Goal: Entertainment & Leisure: Consume media (video, audio)

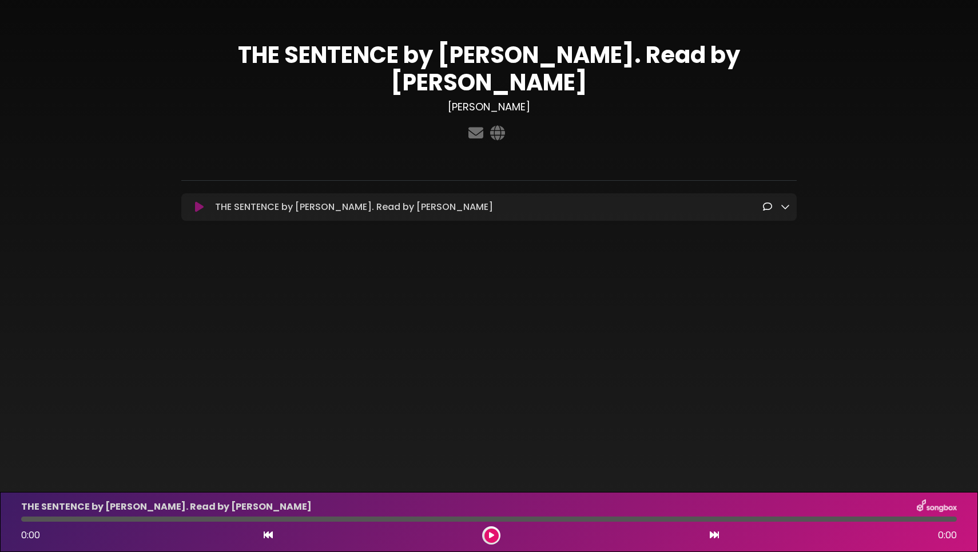
click at [490, 535] on icon at bounding box center [491, 535] width 5 height 7
click at [198, 208] on icon at bounding box center [199, 206] width 9 height 11
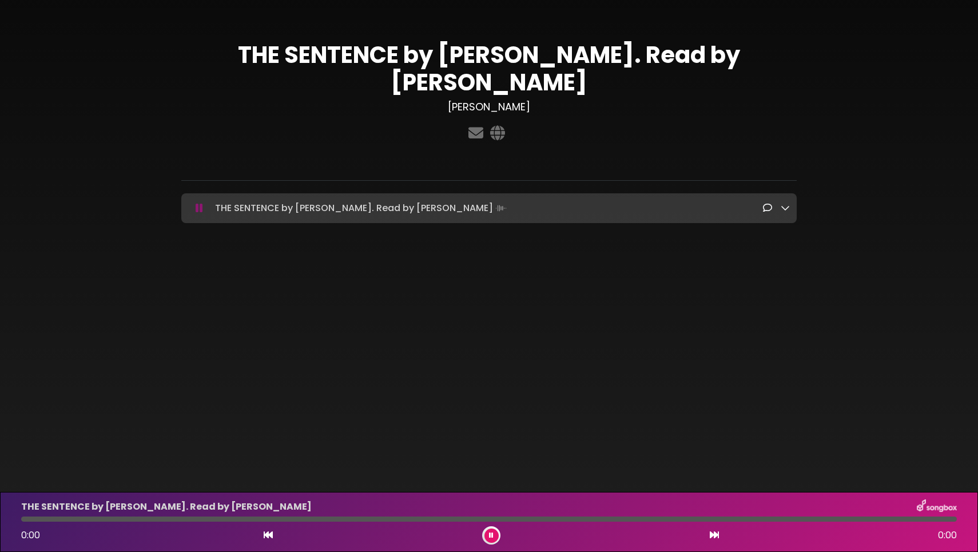
click at [281, 268] on div "THE SENTENCE by [PERSON_NAME]. Read by [PERSON_NAME] [PERSON_NAME]" at bounding box center [489, 135] width 978 height 270
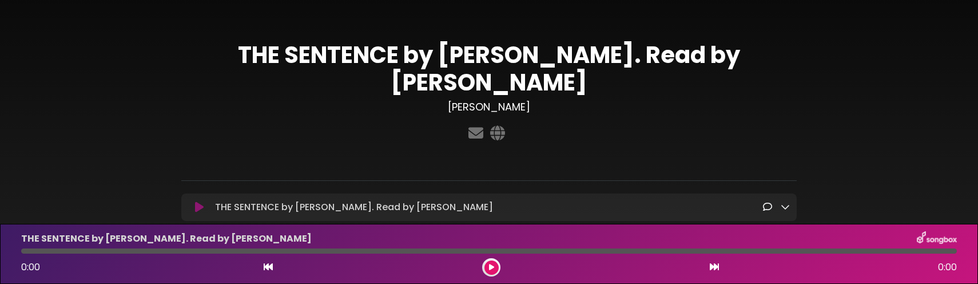
click at [113, 253] on div at bounding box center [488, 250] width 935 height 5
drag, startPoint x: 120, startPoint y: 252, endPoint x: 151, endPoint y: 252, distance: 30.9
click at [151, 252] on div at bounding box center [488, 250] width 935 height 5
drag, startPoint x: 23, startPoint y: 249, endPoint x: 120, endPoint y: 249, distance: 96.1
click at [120, 249] on div at bounding box center [488, 250] width 935 height 5
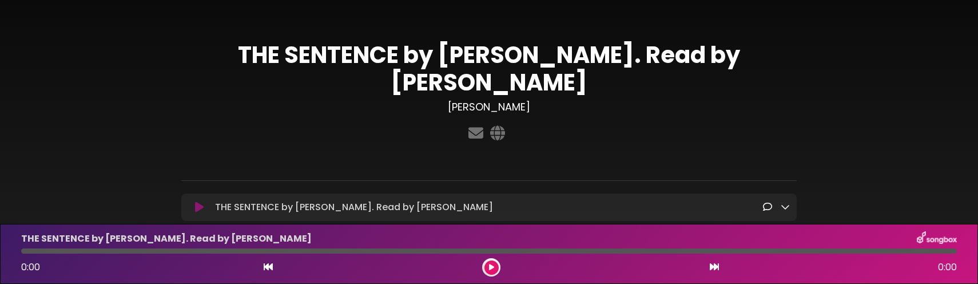
click at [494, 269] on button at bounding box center [491, 267] width 14 height 14
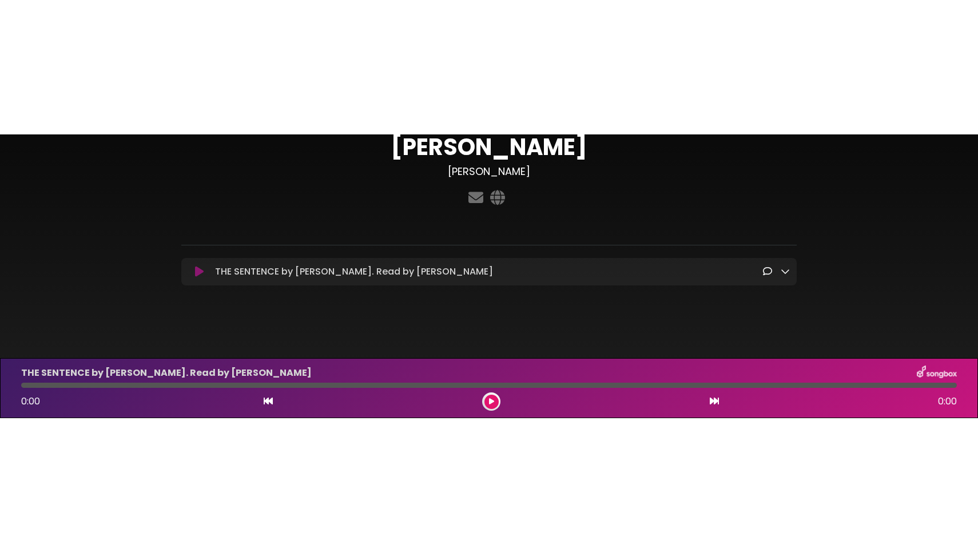
scroll to position [70, 0]
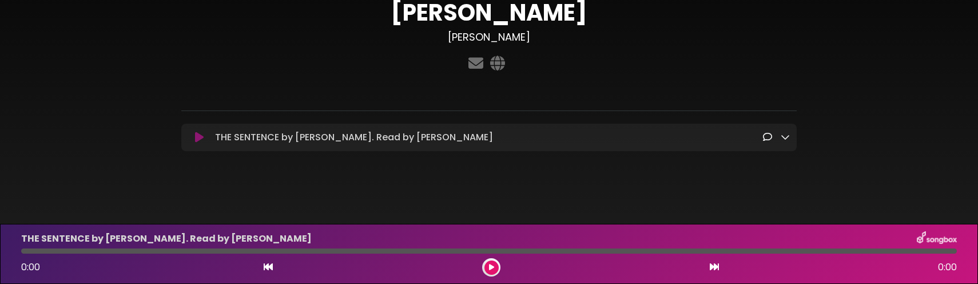
click at [138, 250] on div at bounding box center [488, 250] width 935 height 5
click at [491, 268] on icon at bounding box center [491, 267] width 5 height 7
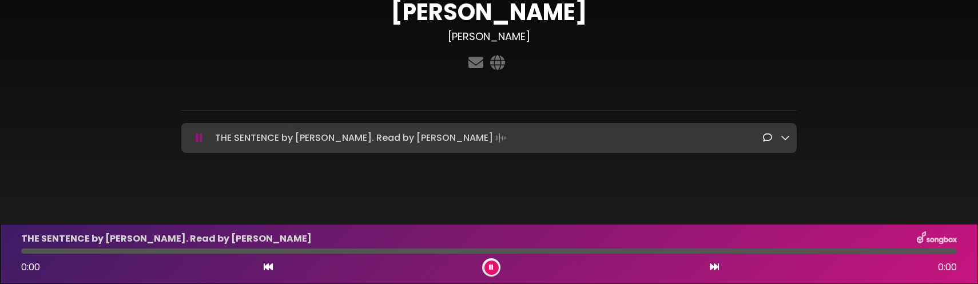
drag, startPoint x: 59, startPoint y: 252, endPoint x: 143, endPoint y: 256, distance: 83.6
click at [144, 256] on div "THE SENTENCE by [PERSON_NAME]. Read by [PERSON_NAME] 0:00 0:00" at bounding box center [488, 253] width 949 height 45
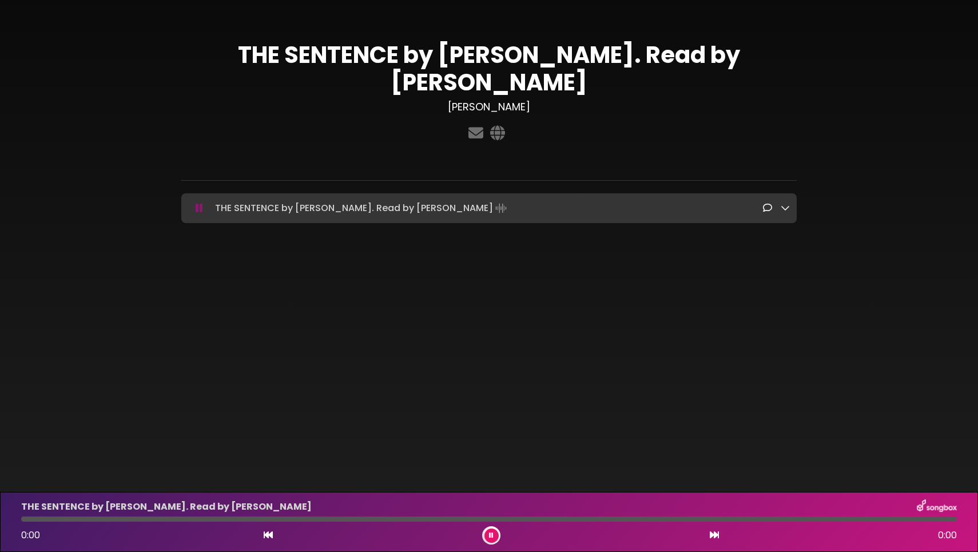
scroll to position [0, 0]
drag, startPoint x: 23, startPoint y: 521, endPoint x: 180, endPoint y: 529, distance: 157.5
click at [180, 529] on div "THE SENTENCE by [PERSON_NAME]. Read by [PERSON_NAME] 0:00 0:00" at bounding box center [488, 521] width 949 height 45
click at [396, 516] on div at bounding box center [488, 518] width 935 height 5
click at [405, 519] on div at bounding box center [488, 518] width 935 height 5
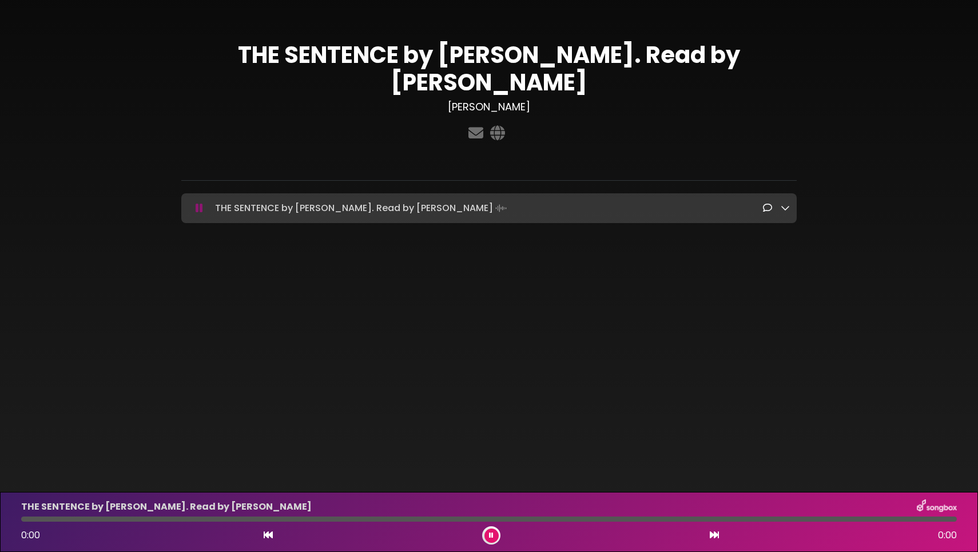
click at [411, 519] on div at bounding box center [488, 518] width 935 height 5
click at [185, 520] on div at bounding box center [488, 518] width 935 height 5
click at [110, 520] on div at bounding box center [488, 518] width 935 height 5
